Goal: Task Accomplishment & Management: Use online tool/utility

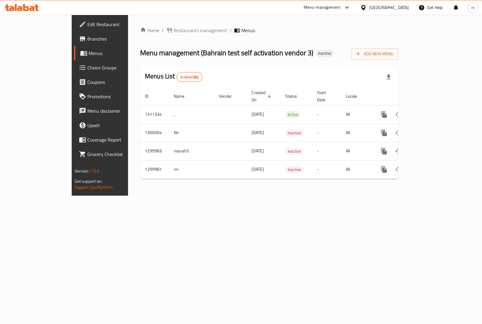
click at [87, 38] on span "Branches" at bounding box center [117, 38] width 60 height 7
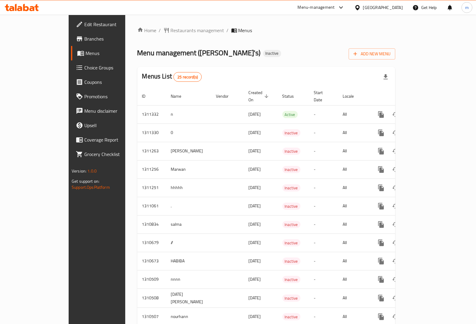
click at [84, 39] on span "Branches" at bounding box center [113, 38] width 59 height 7
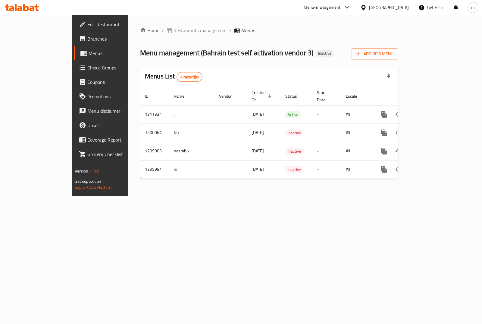
click at [87, 39] on span "Branches" at bounding box center [117, 38] width 60 height 7
click at [87, 36] on span "Branches" at bounding box center [117, 38] width 60 height 7
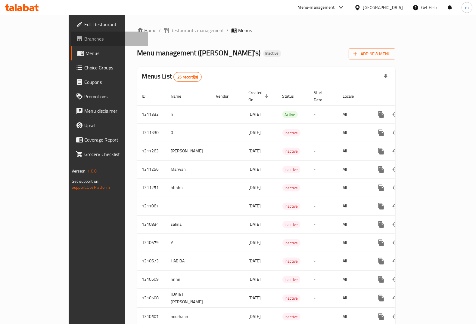
click at [84, 40] on span "Branches" at bounding box center [113, 38] width 59 height 7
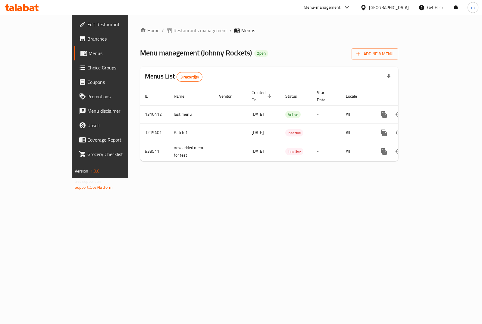
click at [87, 38] on span "Branches" at bounding box center [117, 38] width 60 height 7
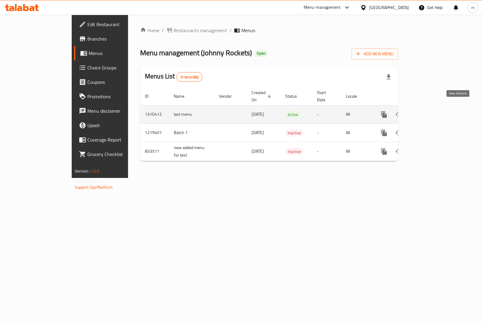
click at [431, 111] on icon "enhanced table" at bounding box center [426, 114] width 7 height 7
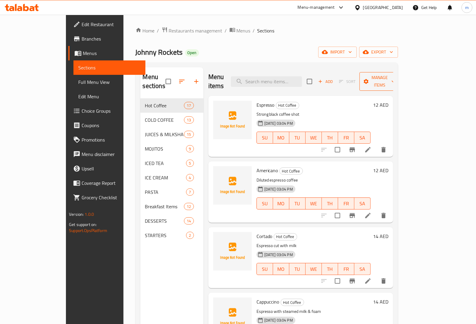
click at [395, 79] on span "Manage items" at bounding box center [379, 81] width 31 height 15
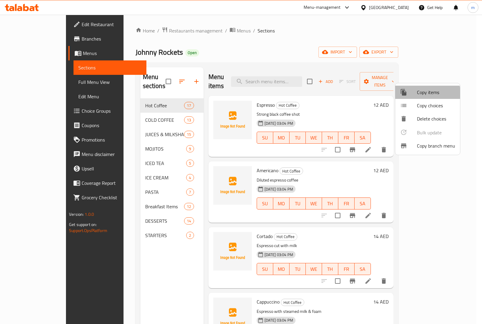
click at [411, 95] on div at bounding box center [408, 92] width 17 height 7
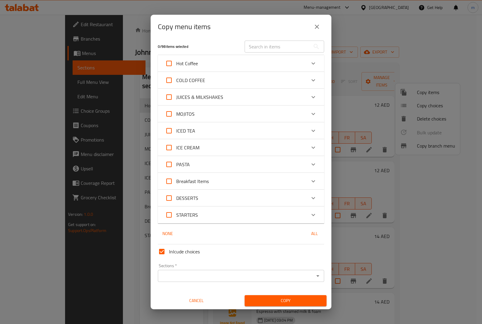
scroll to position [3, 0]
click at [307, 21] on div "Copy menu items" at bounding box center [241, 27] width 166 height 14
click at [311, 23] on button "close" at bounding box center [316, 27] width 14 height 14
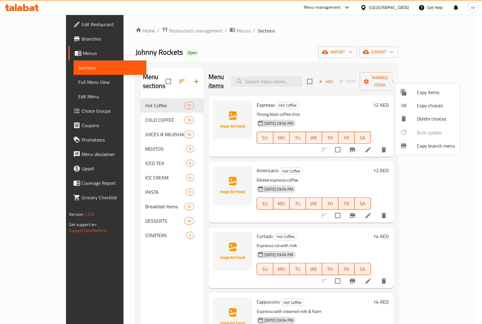
click at [424, 144] on span "Copy branch menu" at bounding box center [436, 145] width 38 height 7
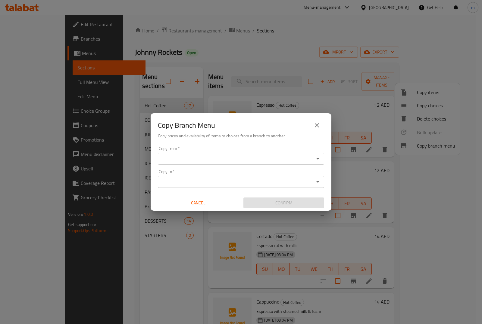
click at [317, 156] on icon "Open" at bounding box center [317, 158] width 7 height 7
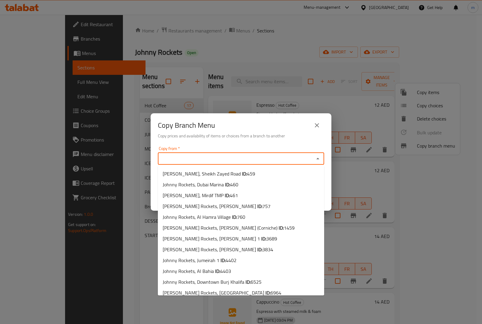
click at [236, 159] on input "Copy from   *" at bounding box center [236, 159] width 153 height 8
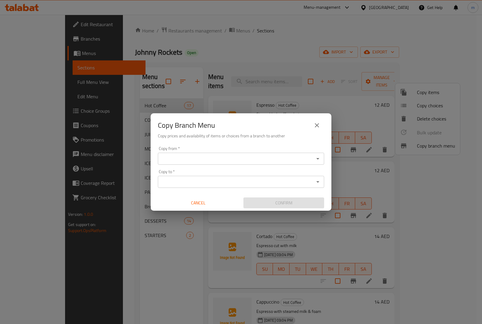
click at [327, 157] on div "Copy from   * Copy from * Copy to   * Copy to * Cancel Confirm" at bounding box center [240, 177] width 181 height 67
click at [312, 163] on div "Copy from *" at bounding box center [241, 159] width 166 height 12
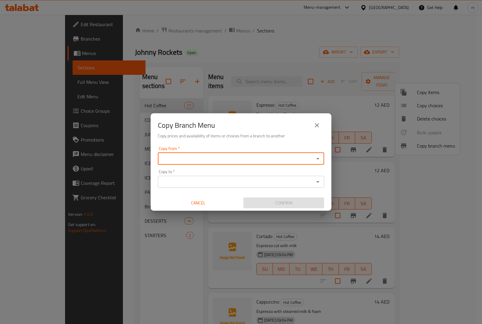
click at [318, 157] on icon "Open" at bounding box center [317, 158] width 7 height 7
type input "4"
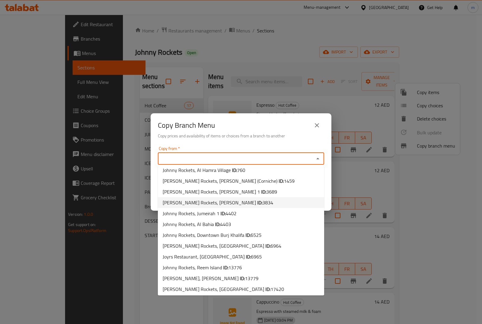
scroll to position [0, 0]
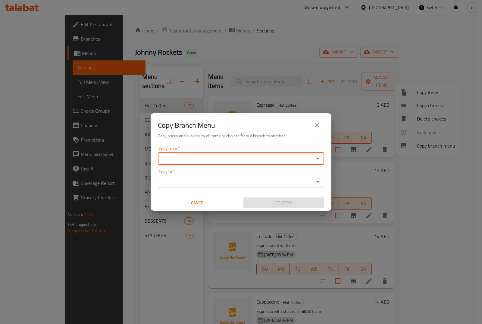
click at [260, 160] on input "Copy from   *" at bounding box center [236, 159] width 153 height 8
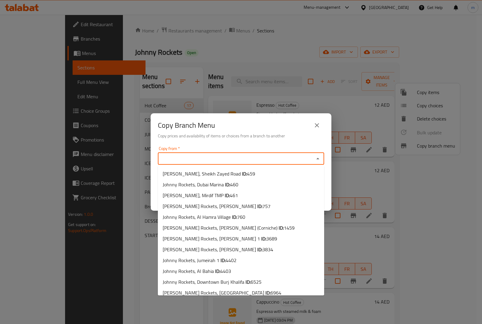
click at [260, 160] on input "Copy from   *" at bounding box center [236, 159] width 153 height 8
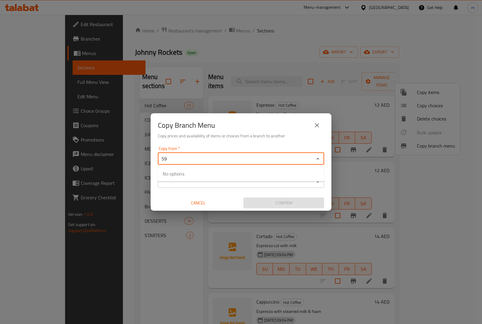
type input "5"
type input "4"
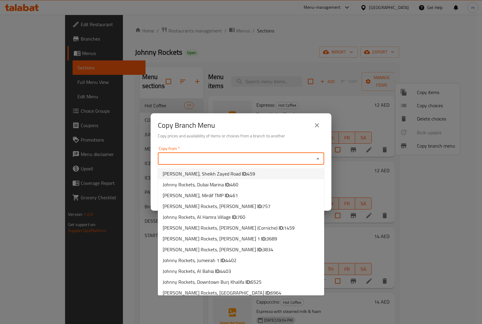
click at [253, 173] on li "Johnny Rockets, Sheikh Zayed Road ID: 459" at bounding box center [241, 174] width 166 height 11
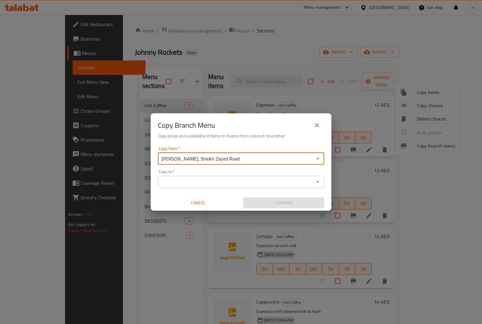
click at [318, 181] on icon "Open" at bounding box center [317, 181] width 7 height 7
type input "Johnny Rockets, Sheikh Zayed Road"
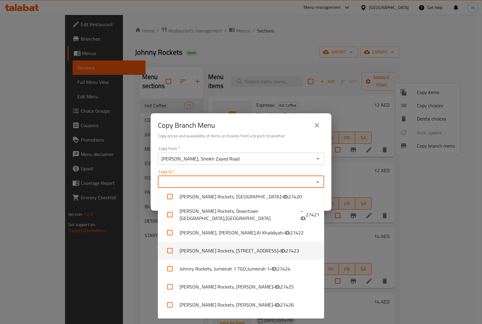
scroll to position [414, 0]
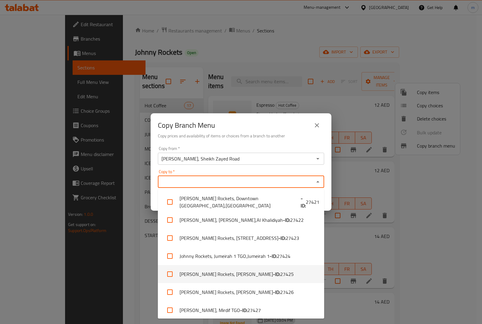
click at [280, 278] on span "27425" at bounding box center [287, 274] width 14 height 7
checkbox input "true"
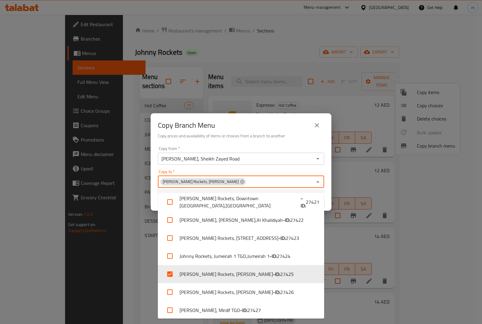
click at [312, 183] on div "Johnny Rockets, Al Wasl Copy to *" at bounding box center [241, 182] width 166 height 12
click at [318, 182] on icon "Close" at bounding box center [317, 182] width 3 height 2
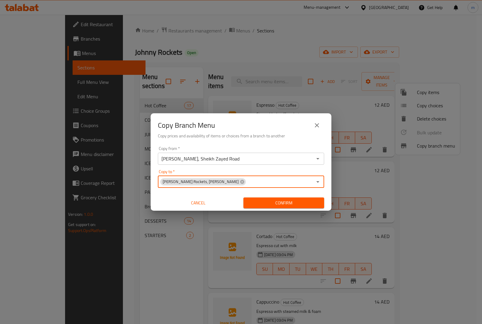
click at [319, 129] on icon "close" at bounding box center [316, 125] width 7 height 7
